Goal: Contribute content: Add original content to the website for others to see

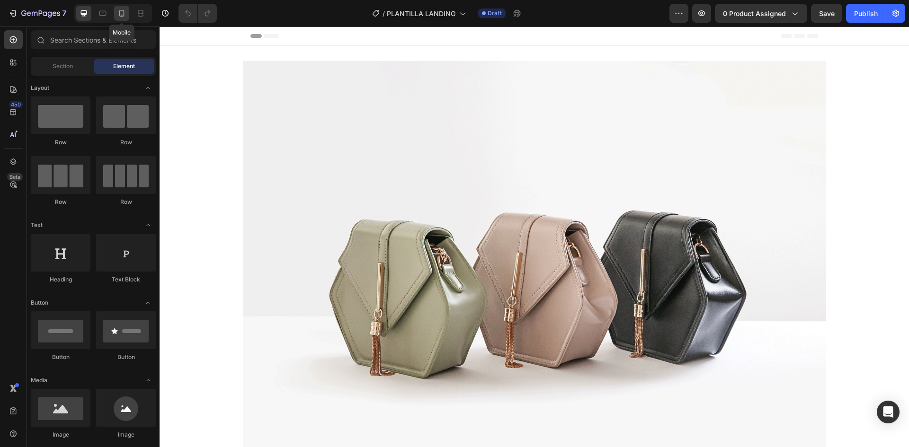
click at [129, 18] on div at bounding box center [121, 13] width 15 height 15
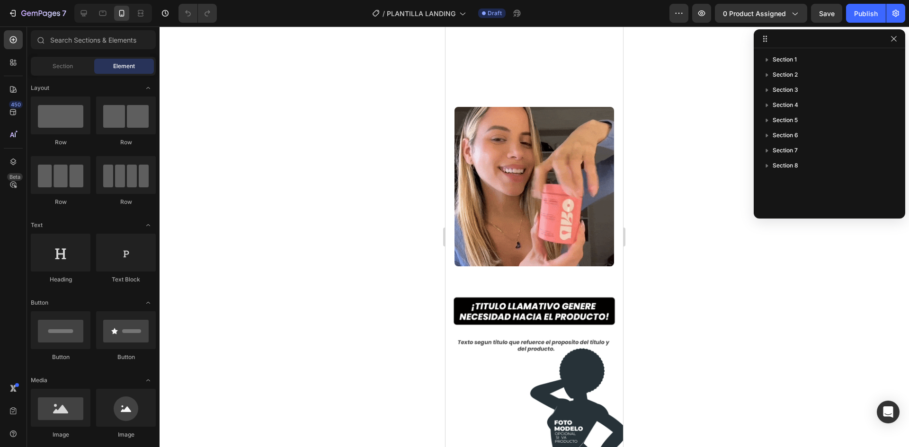
scroll to position [237, 0]
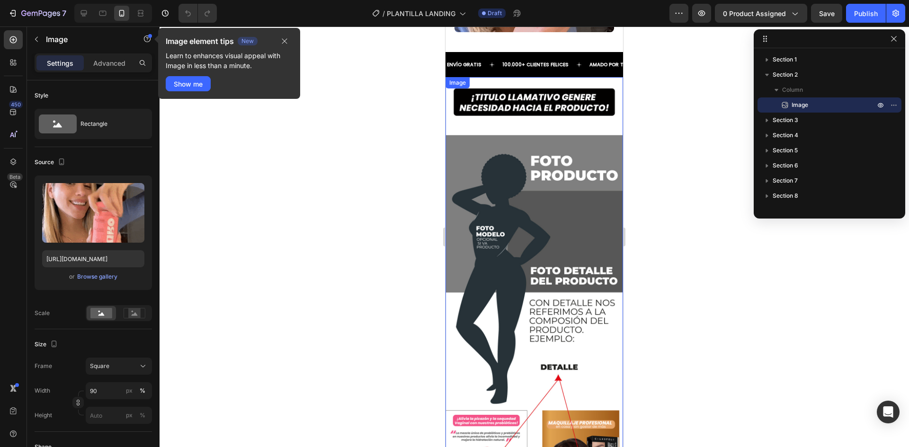
scroll to position [1348, 0]
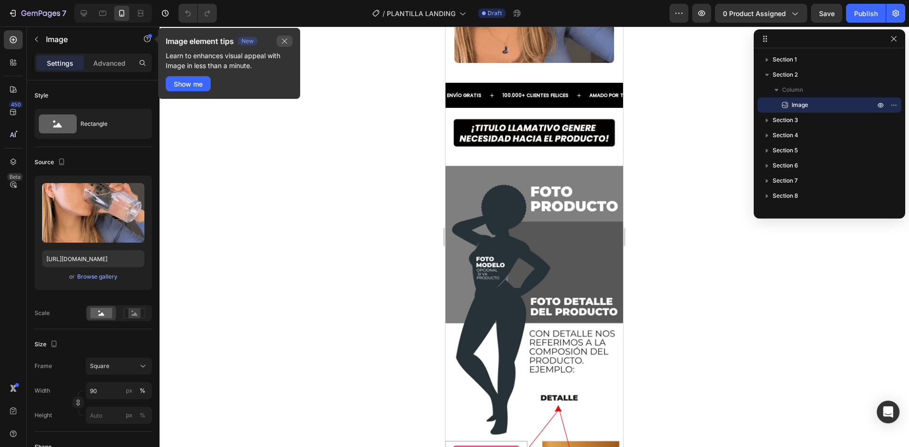
click at [285, 43] on icon "button" at bounding box center [285, 41] width 8 height 8
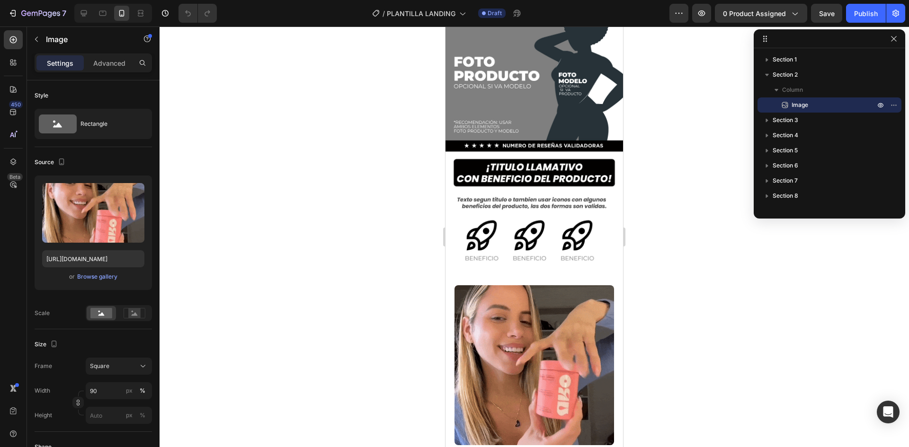
scroll to position [0, 0]
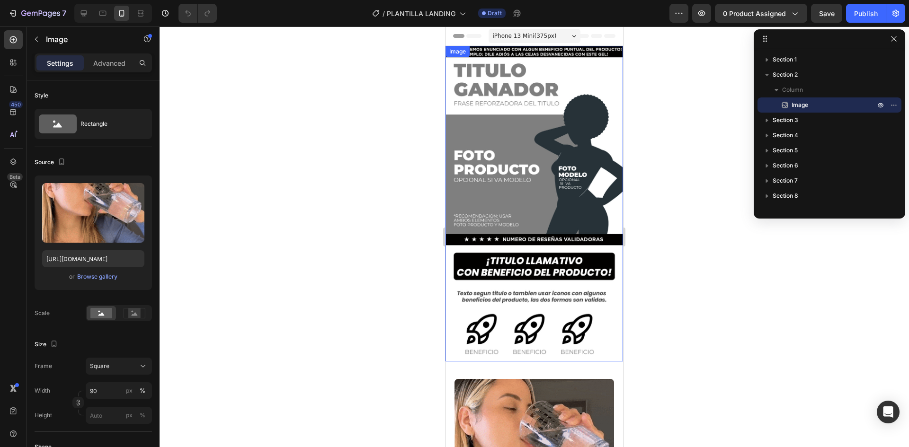
click at [509, 55] on div "Image" at bounding box center [535, 204] width 178 height 316
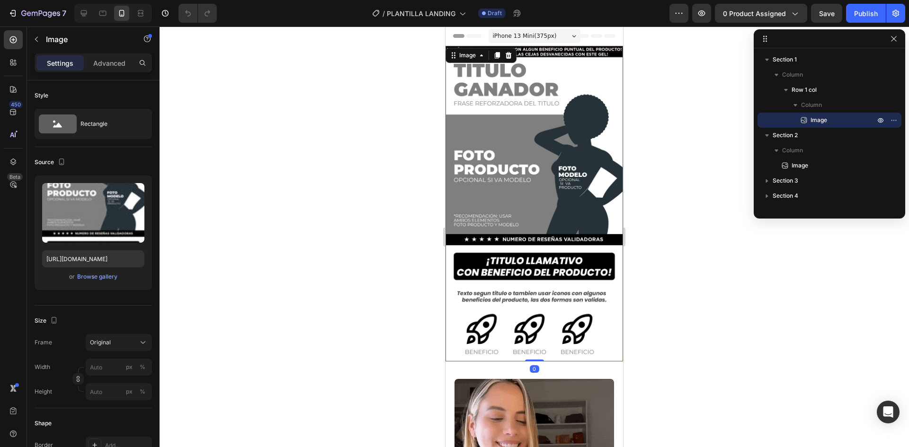
click at [569, 57] on img at bounding box center [535, 204] width 178 height 316
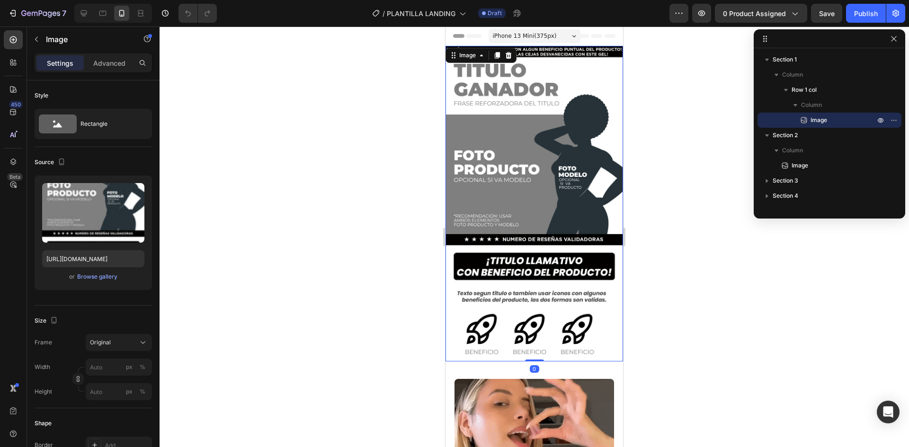
click at [570, 119] on img at bounding box center [535, 204] width 178 height 316
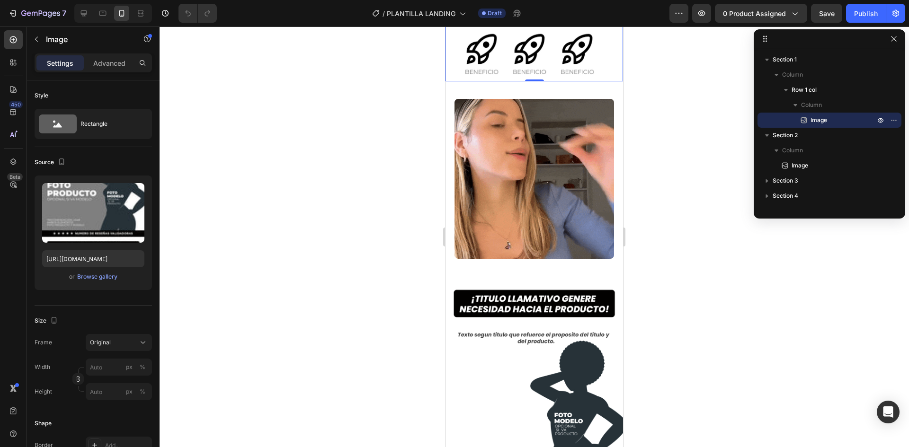
scroll to position [284, 0]
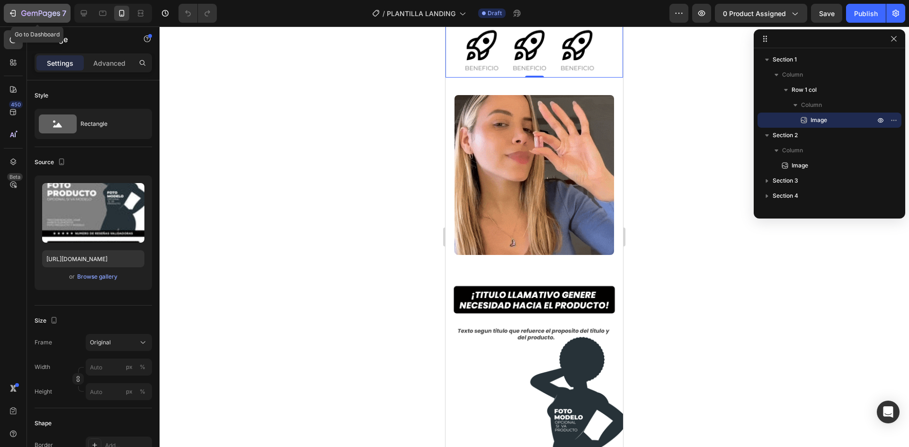
click at [29, 17] on icon "button" at bounding box center [40, 14] width 39 height 8
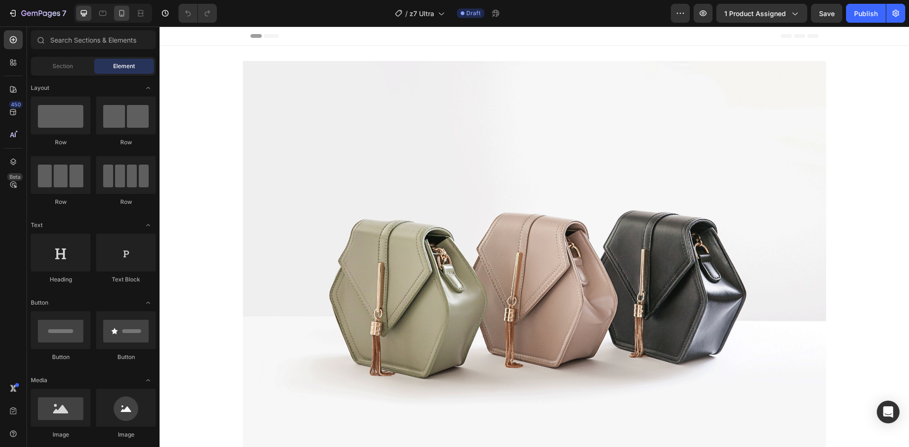
click at [121, 16] on icon at bounding box center [121, 13] width 9 height 9
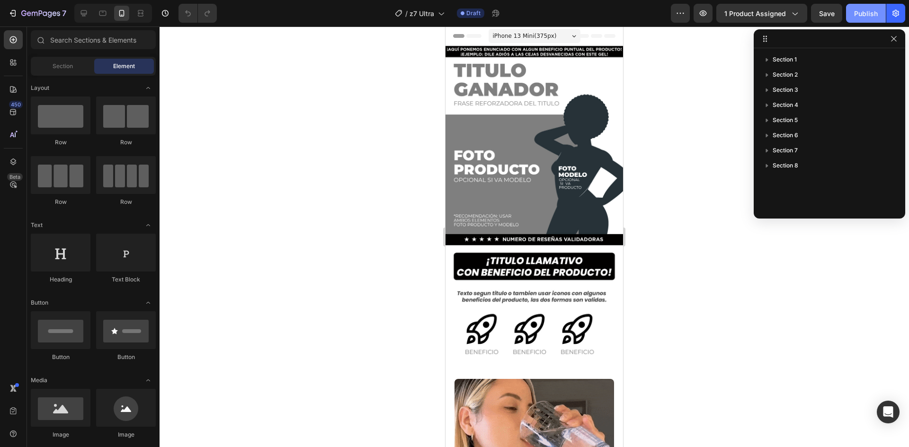
click at [871, 20] on button "Publish" at bounding box center [866, 13] width 40 height 19
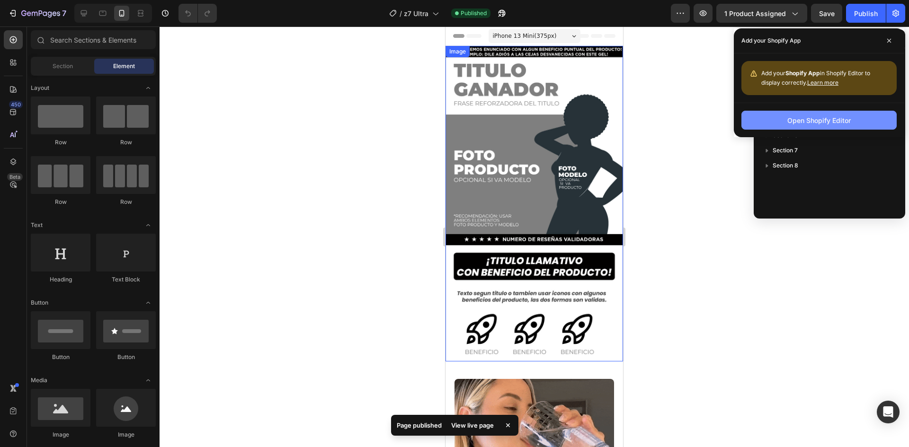
click at [825, 126] on button "Open Shopify Editor" at bounding box center [818, 120] width 155 height 19
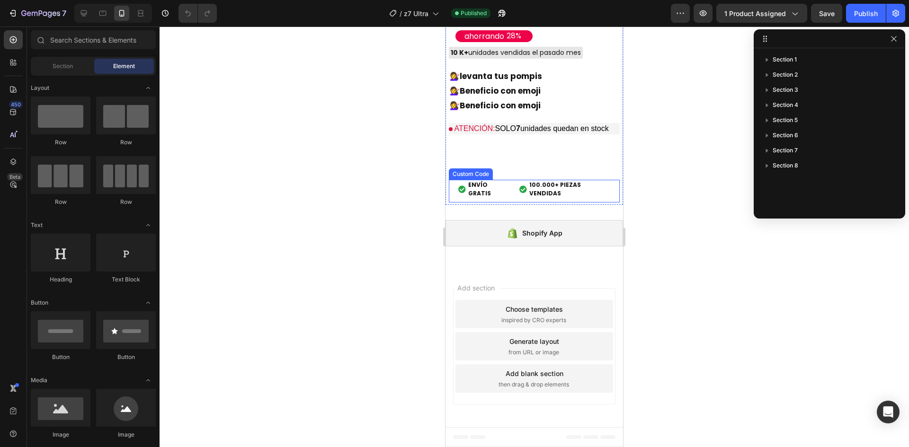
scroll to position [3071, 0]
click at [900, 15] on icon "button" at bounding box center [895, 13] width 9 height 9
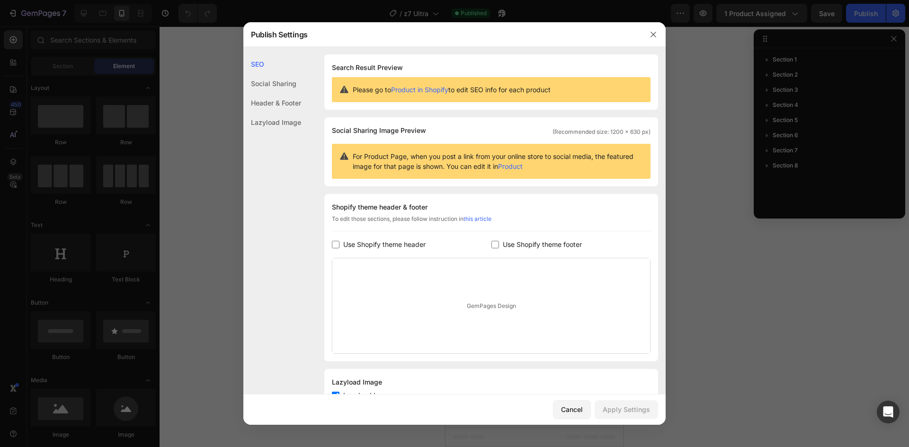
click at [336, 243] on input "checkbox" at bounding box center [336, 245] width 8 height 8
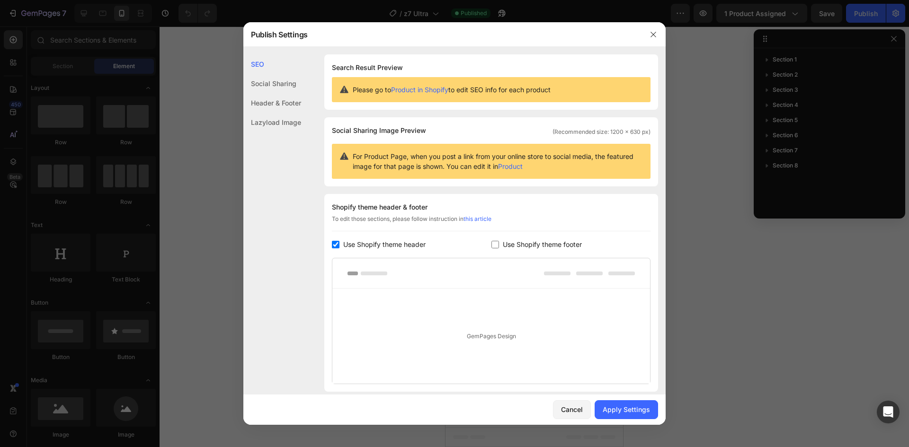
click at [336, 243] on input "checkbox" at bounding box center [336, 245] width 8 height 8
checkbox input "false"
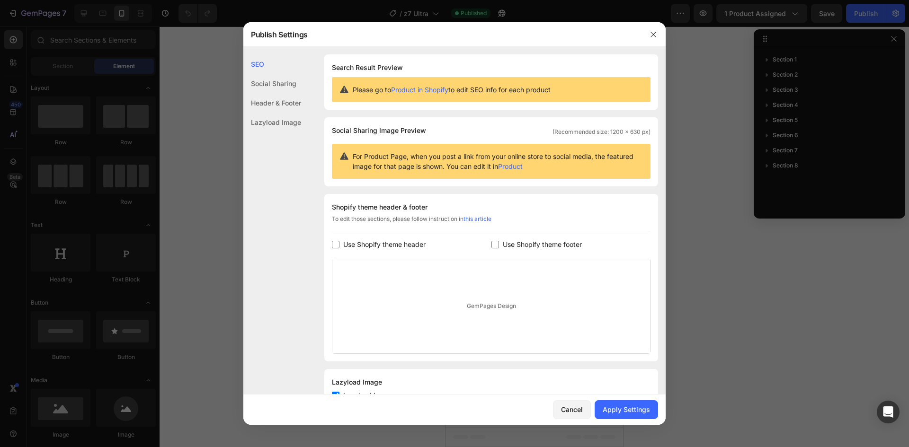
click at [491, 242] on input "checkbox" at bounding box center [495, 245] width 8 height 8
checkbox input "false"
click at [579, 405] on div "Cancel" at bounding box center [572, 410] width 22 height 10
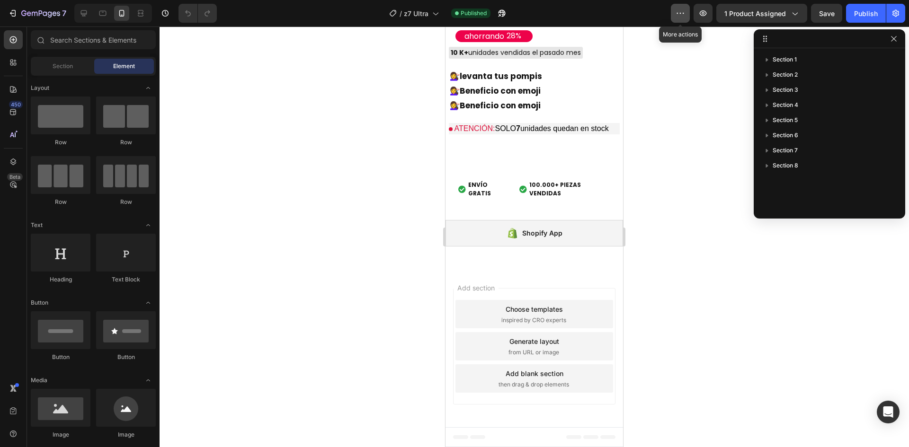
click at [681, 17] on icon "button" at bounding box center [680, 13] width 9 height 9
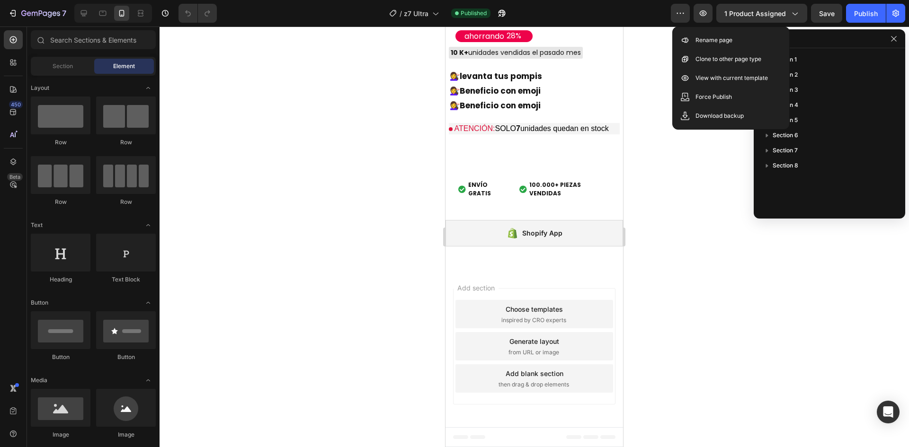
click at [679, 308] on div at bounding box center [534, 237] width 749 height 421
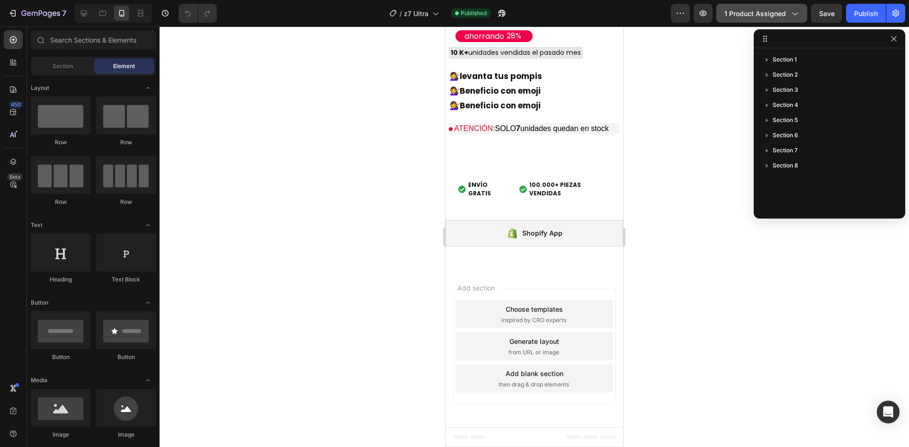
click at [797, 13] on icon "button" at bounding box center [794, 13] width 9 height 9
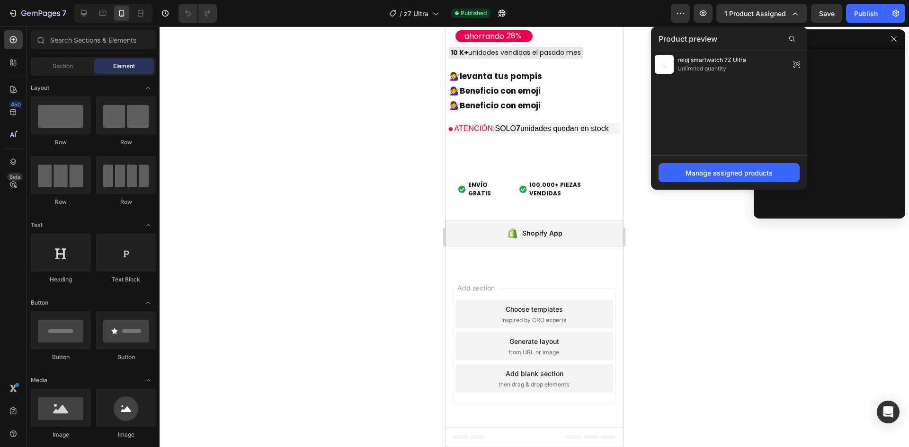
click at [735, 239] on div at bounding box center [534, 237] width 749 height 421
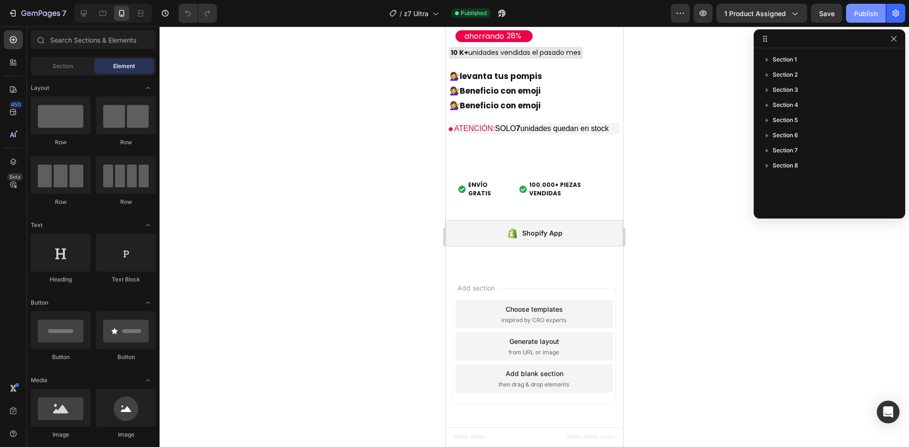
click at [869, 16] on div "Publish" at bounding box center [866, 14] width 24 height 10
click at [898, 15] on icon "button" at bounding box center [895, 13] width 7 height 7
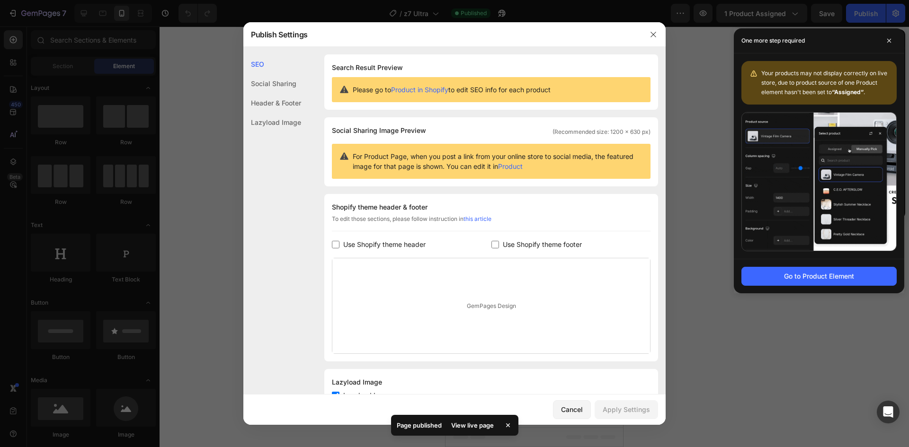
click at [278, 93] on div "Social Sharing" at bounding box center [272, 102] width 58 height 19
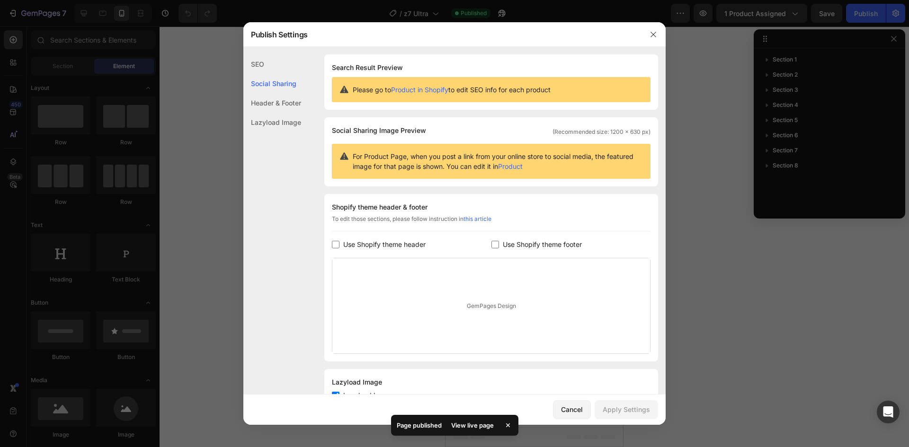
scroll to position [37, 0]
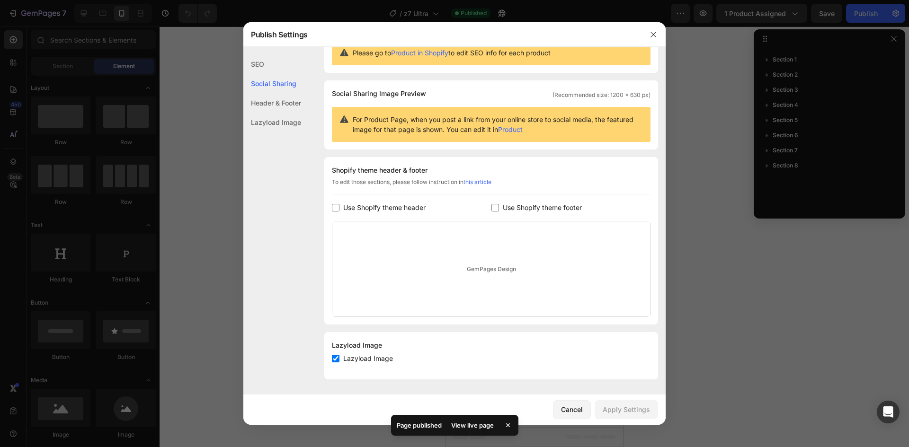
click at [278, 113] on div "Header & Footer" at bounding box center [272, 122] width 58 height 19
click at [278, 129] on div "Lazyload Image" at bounding box center [272, 122] width 58 height 19
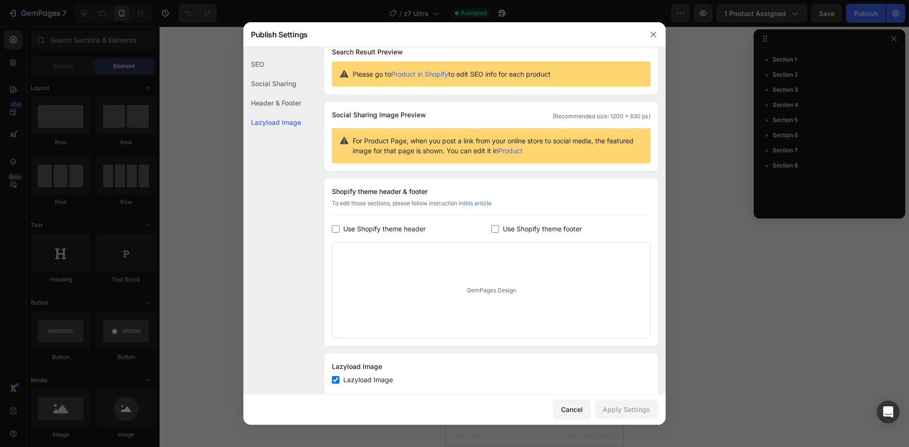
scroll to position [0, 0]
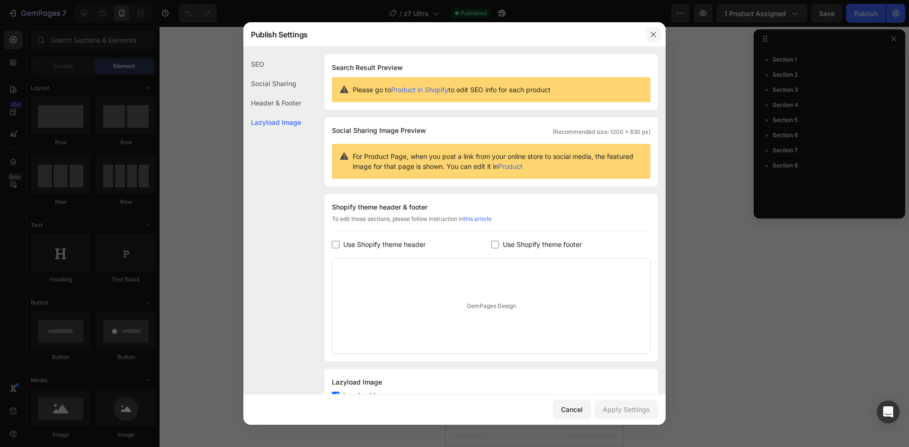
click at [651, 42] on button "button" at bounding box center [653, 34] width 15 height 15
